Goal: Check status: Check status

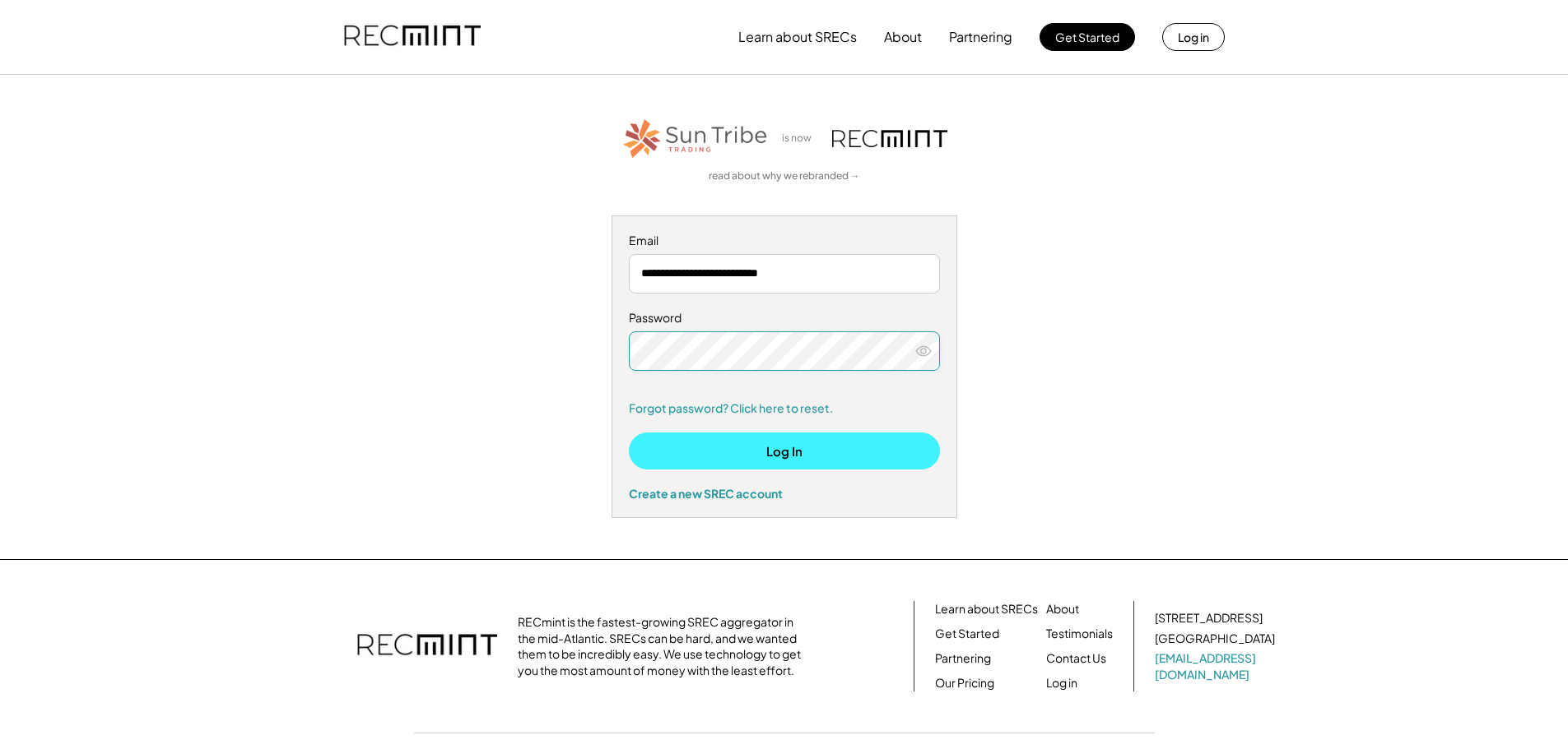
click at [779, 447] on button "Log In" at bounding box center [785, 451] width 311 height 37
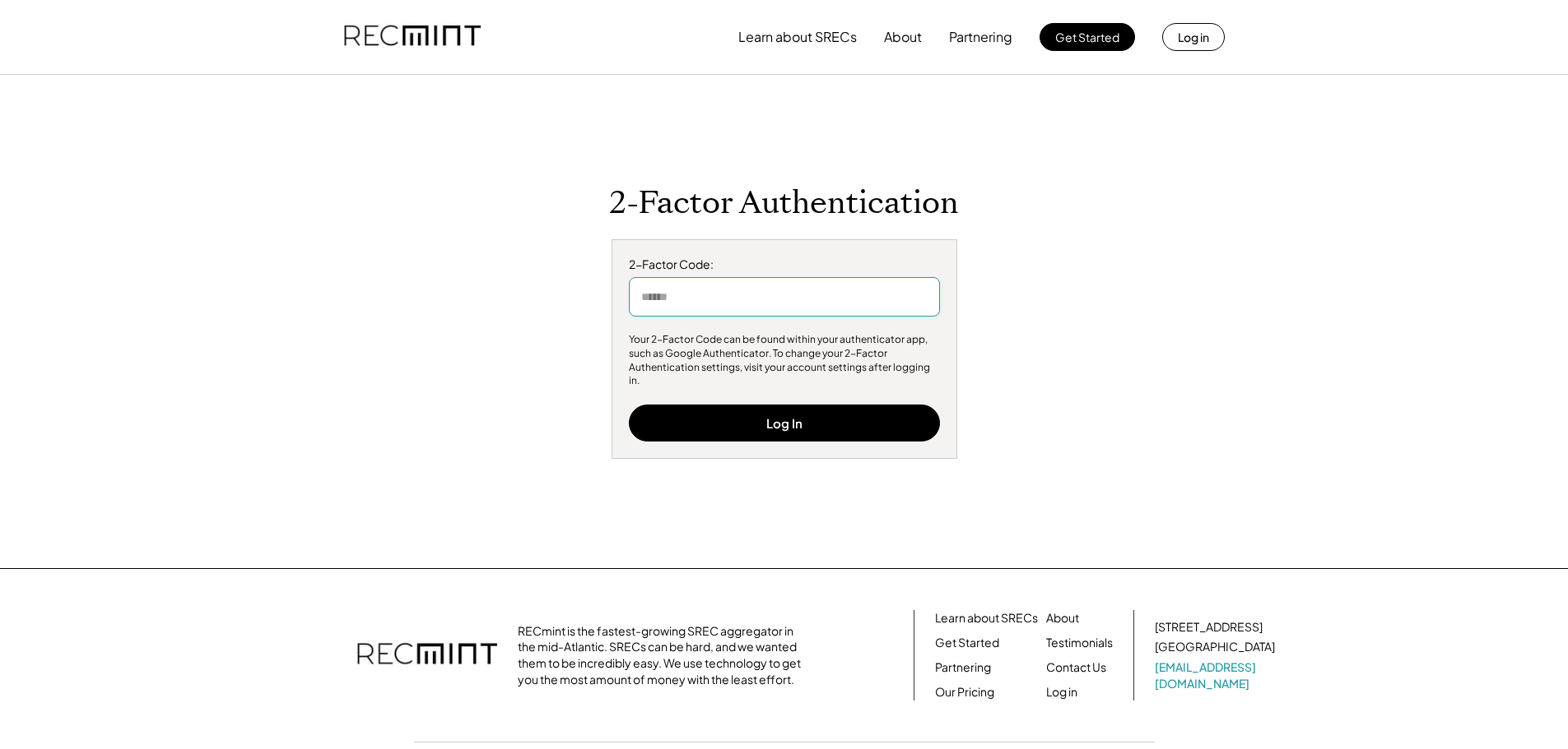
click at [731, 309] on input "input" at bounding box center [785, 297] width 311 height 39
type input "******"
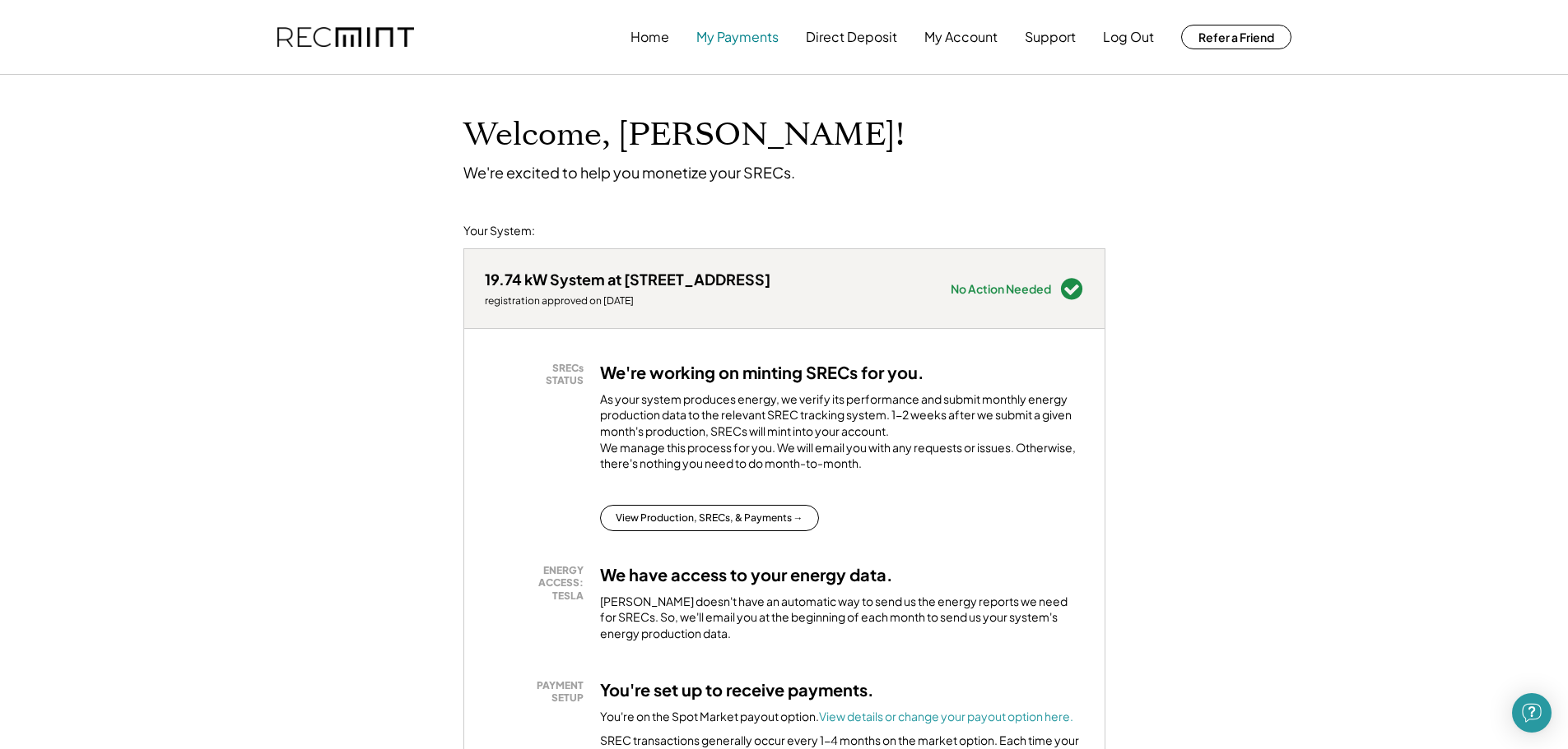
click at [717, 31] on button "My Payments" at bounding box center [737, 36] width 82 height 33
